Goal: Task Accomplishment & Management: Use online tool/utility

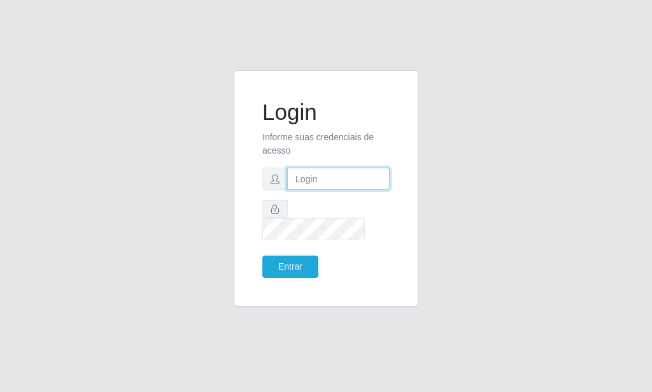
click at [309, 190] on input "text" at bounding box center [338, 179] width 103 height 22
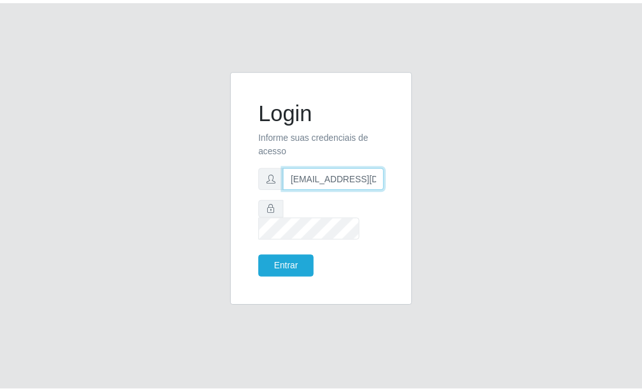
scroll to position [0, 1]
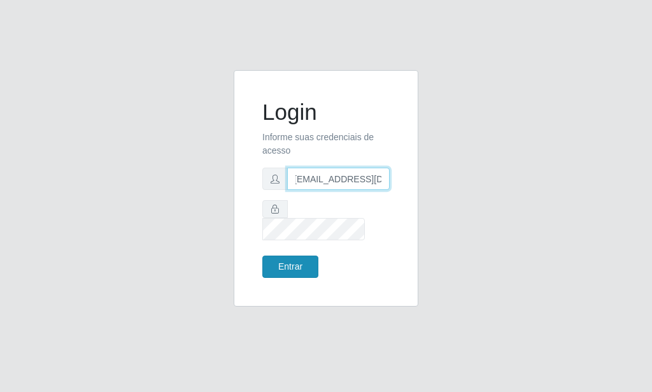
type input "[EMAIL_ADDRESS][DOMAIN_NAME]"
click at [294, 256] on button "Entrar" at bounding box center [291, 267] width 56 height 22
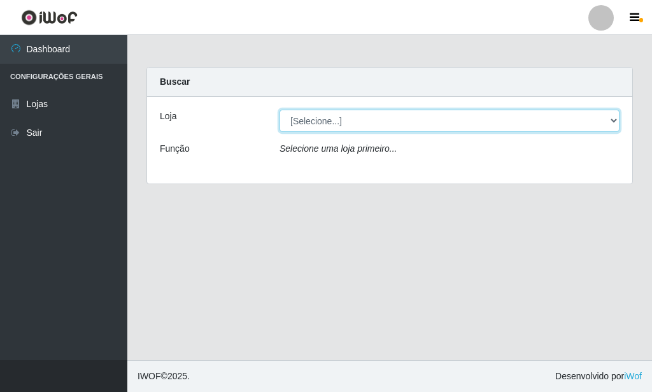
click at [280, 110] on select "[Selecione...] Rede Potiguar 6 - Extremoz" at bounding box center [450, 121] width 340 height 22
select select "80"
click option "Rede Potiguar 6 - Extremoz" at bounding box center [0, 0] width 0 height 0
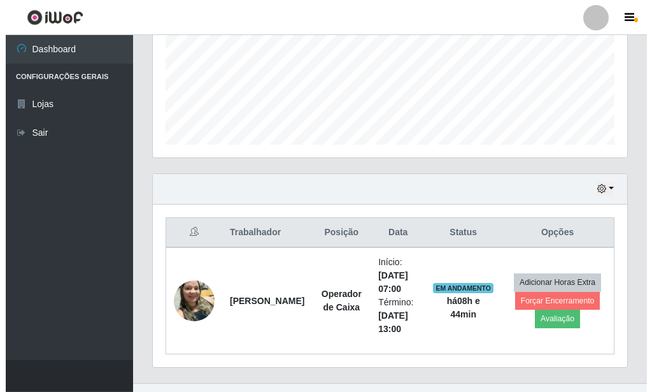
scroll to position [325, 0]
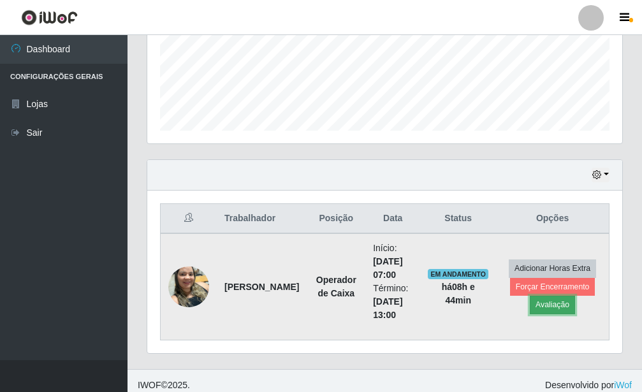
click at [551, 308] on button "Avaliação" at bounding box center [552, 305] width 45 height 18
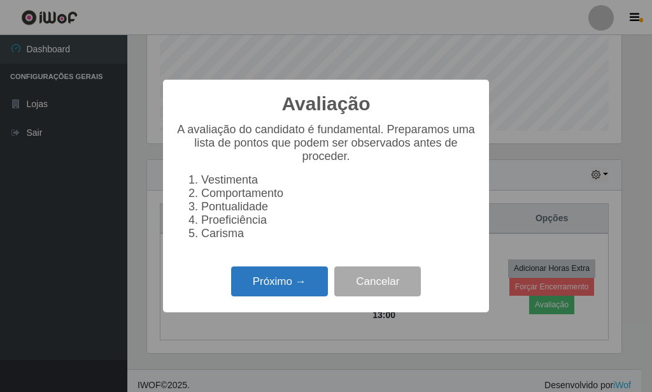
click at [298, 290] on button "Próximo →" at bounding box center [279, 281] width 97 height 30
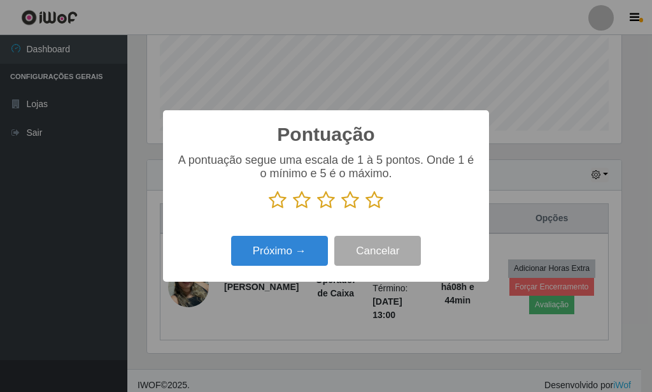
click at [372, 209] on icon at bounding box center [375, 200] width 18 height 19
click at [366, 210] on input "radio" at bounding box center [366, 210] width 0 height 0
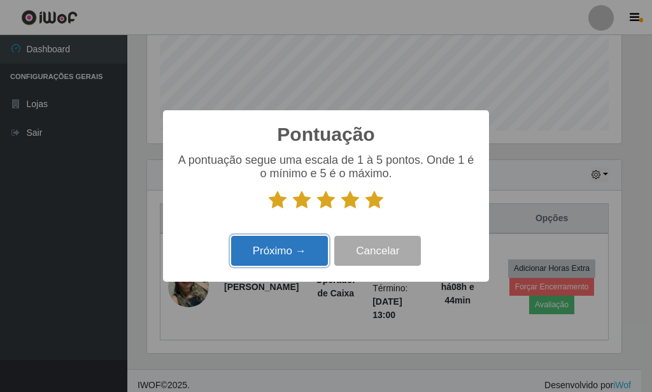
click at [273, 264] on button "Próximo →" at bounding box center [279, 251] width 97 height 30
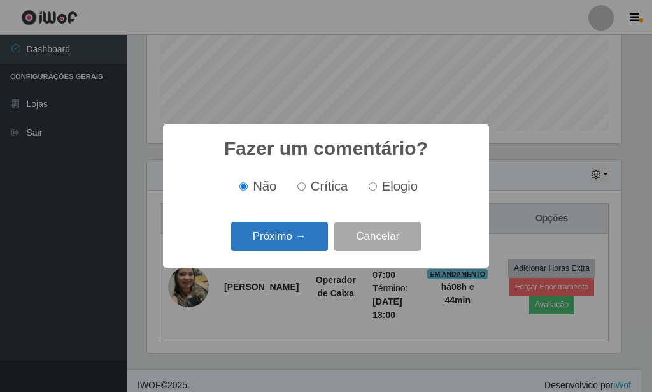
click at [269, 245] on button "Próximo →" at bounding box center [279, 237] width 97 height 30
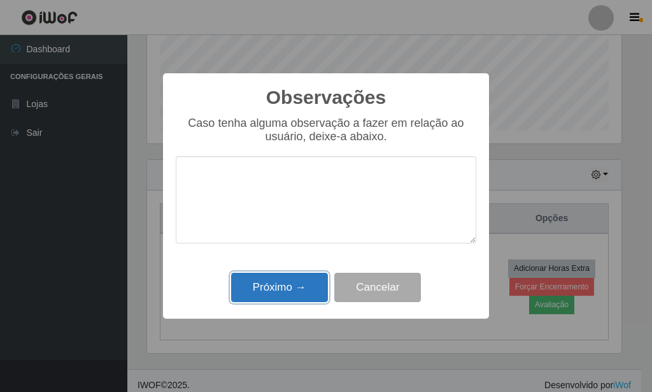
click at [310, 289] on button "Próximo →" at bounding box center [279, 288] width 97 height 30
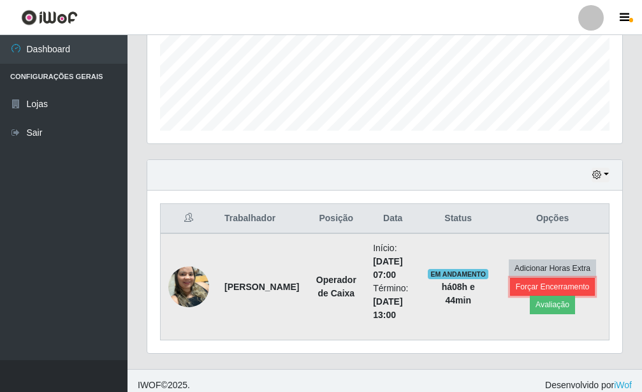
click at [550, 284] on button "Forçar Encerramento" at bounding box center [552, 287] width 85 height 18
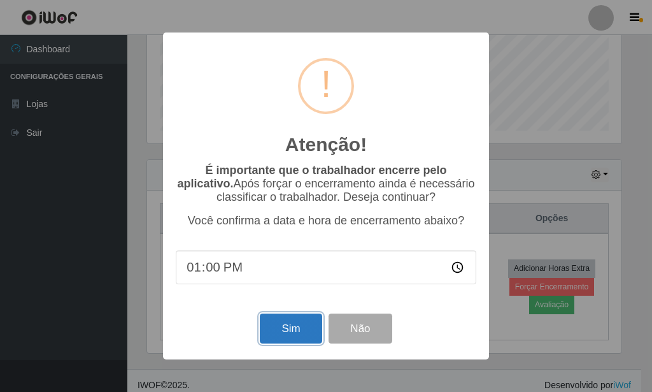
click at [296, 328] on button "Sim" at bounding box center [291, 329] width 62 height 30
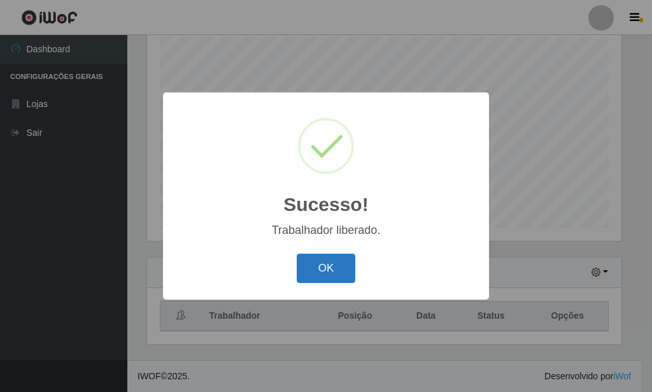
click at [344, 277] on button "OK" at bounding box center [326, 269] width 59 height 30
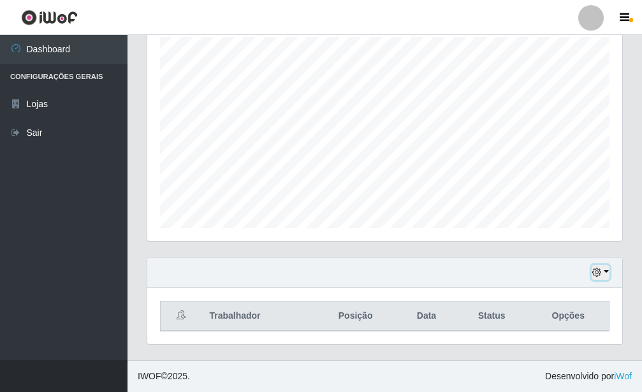
click at [607, 271] on button "button" at bounding box center [600, 272] width 18 height 15
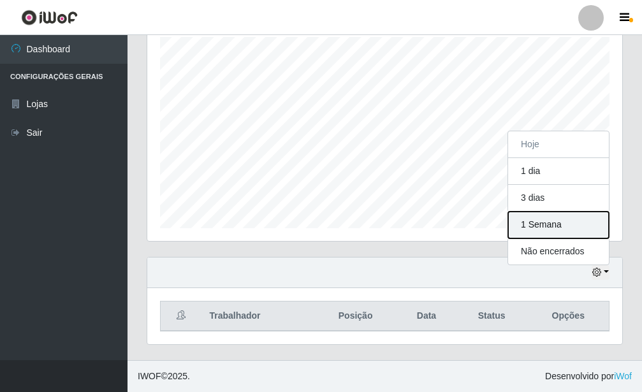
click at [558, 228] on button "1 Semana" at bounding box center [558, 225] width 101 height 27
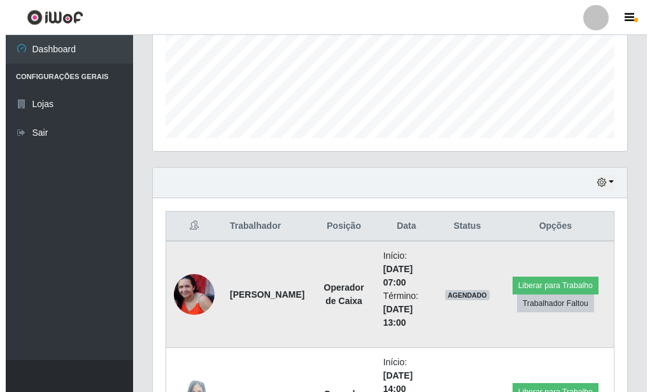
scroll to position [422, 0]
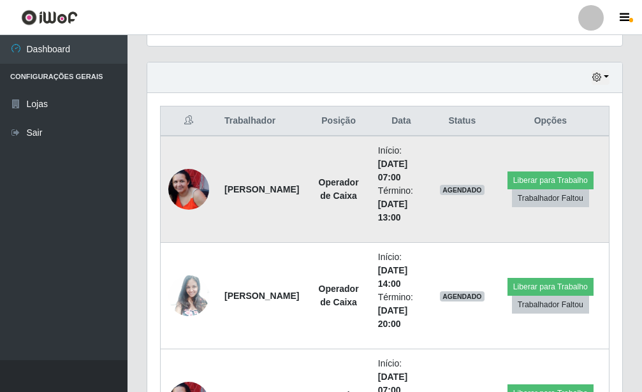
click at [178, 182] on img at bounding box center [188, 189] width 41 height 41
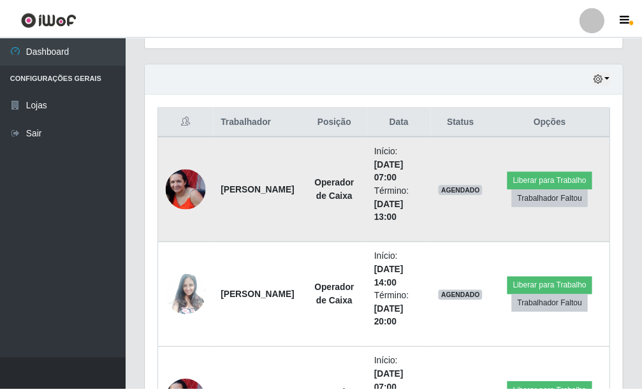
scroll to position [636937, 636726]
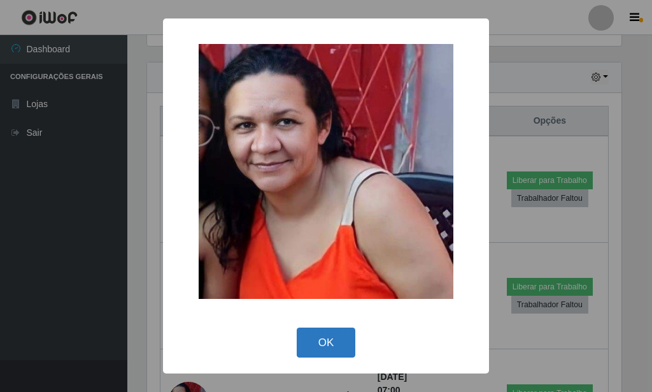
click at [326, 349] on button "OK" at bounding box center [326, 343] width 59 height 30
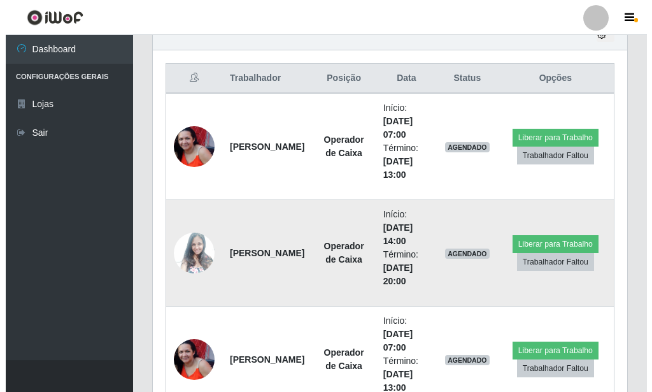
scroll to position [487, 0]
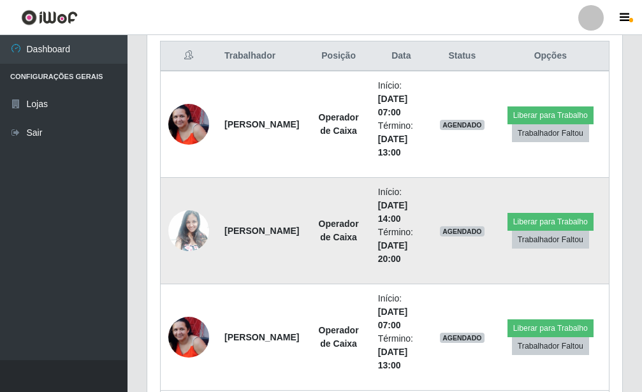
click at [185, 236] on img at bounding box center [188, 230] width 41 height 55
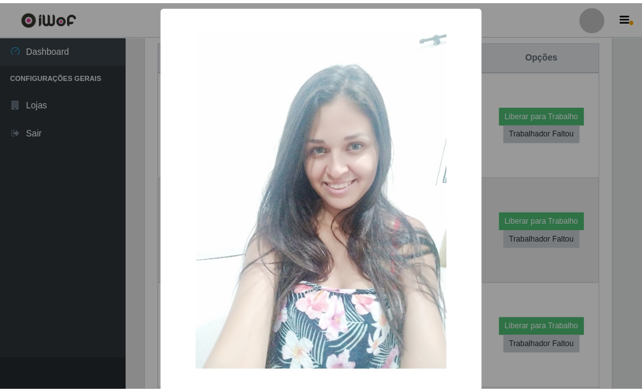
scroll to position [60, 0]
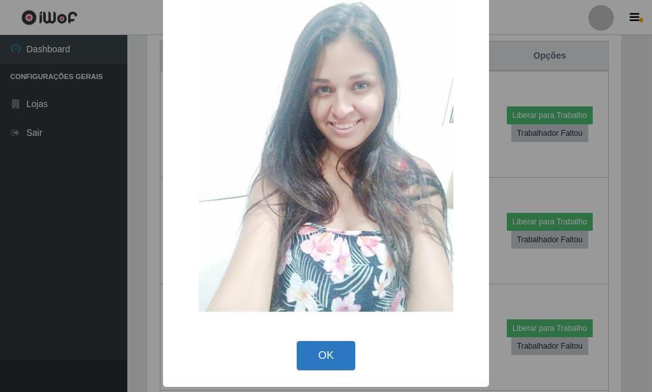
click at [336, 347] on button "OK" at bounding box center [326, 356] width 59 height 30
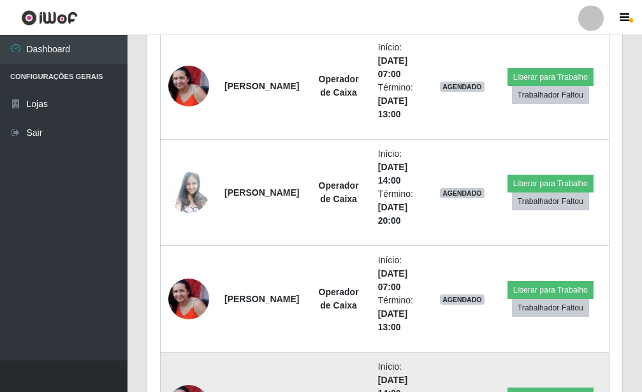
scroll to position [523, 0]
